Goal: Entertainment & Leisure: Consume media (video, audio)

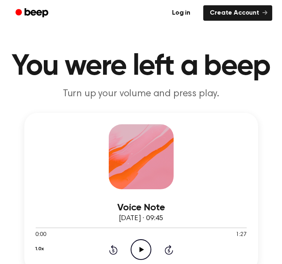
click at [139, 249] on icon "Play Audio" at bounding box center [141, 249] width 21 height 21
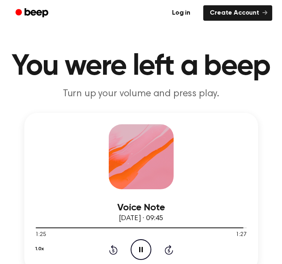
click at [139, 249] on icon at bounding box center [141, 249] width 4 height 5
click at [139, 249] on icon "Play Audio" at bounding box center [141, 249] width 21 height 21
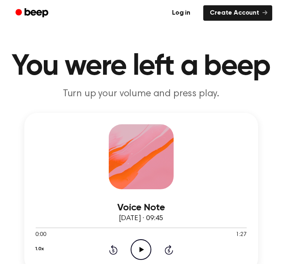
click at [143, 246] on icon "Play Audio" at bounding box center [141, 249] width 21 height 21
